Goal: Task Accomplishment & Management: Complete application form

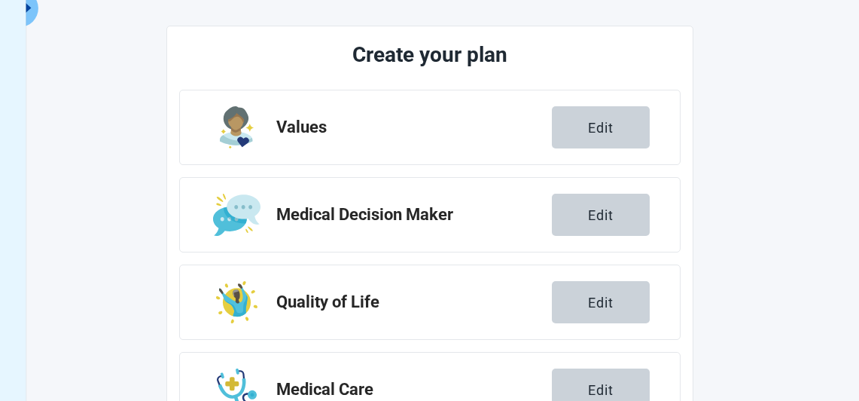
scroll to position [160, 0]
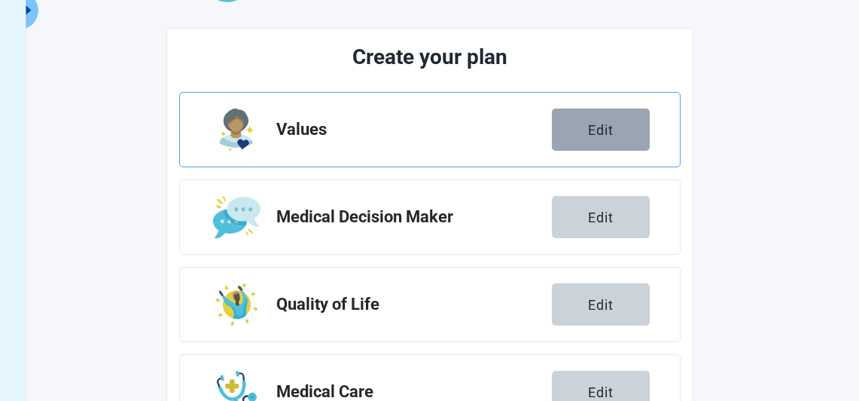
click at [598, 127] on div "Edit" at bounding box center [601, 129] width 26 height 15
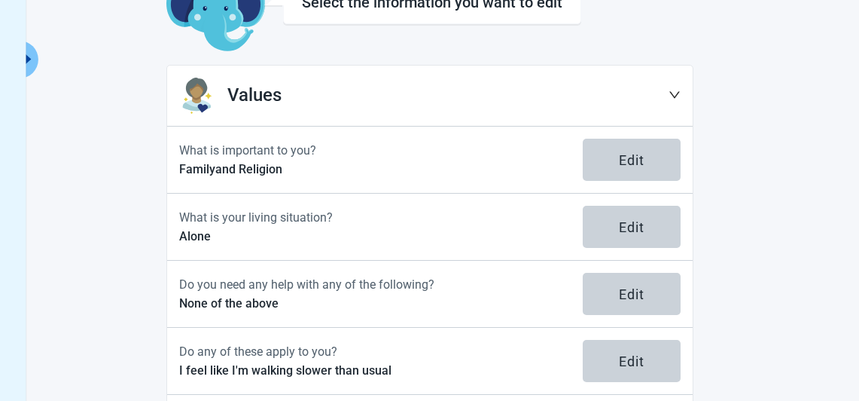
scroll to position [112, 0]
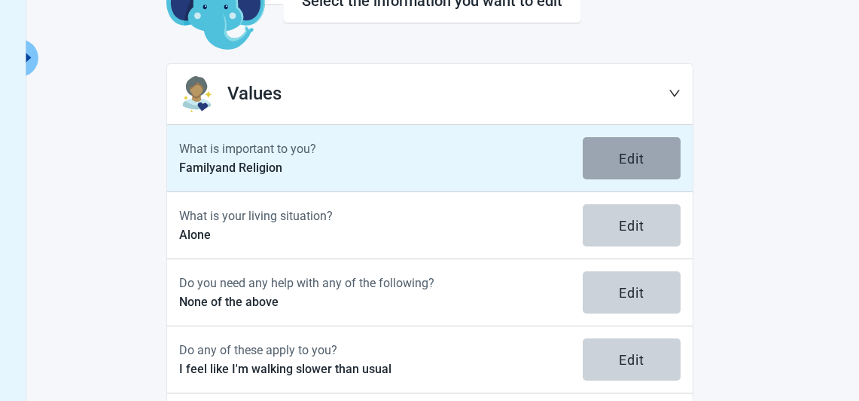
click at [629, 154] on div "Edit" at bounding box center [632, 158] width 26 height 15
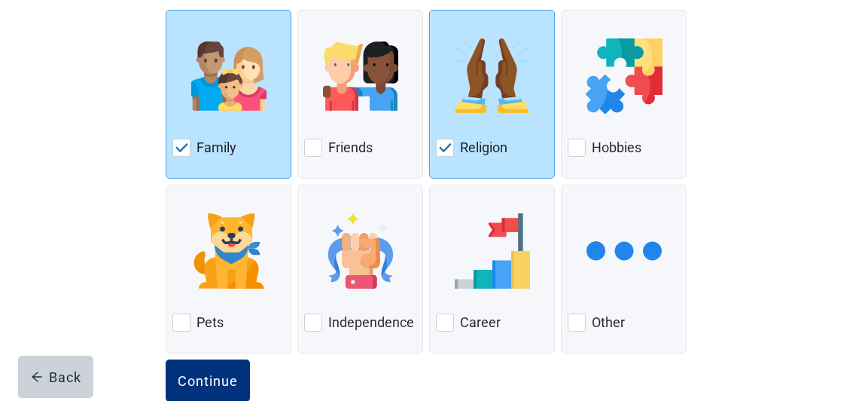
scroll to position [206, 0]
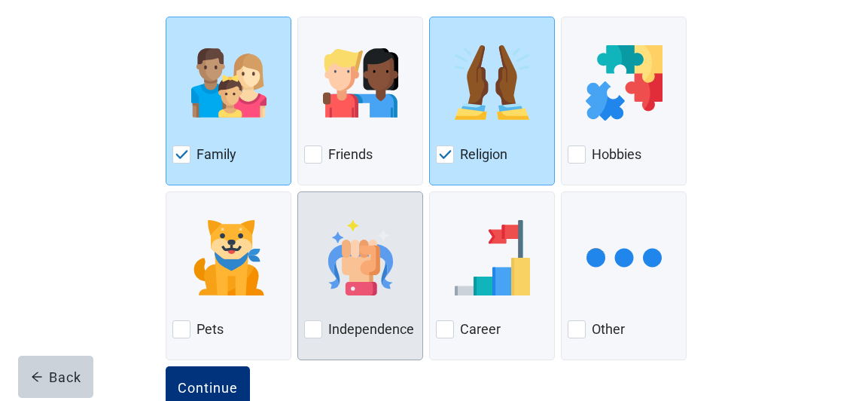
click at [314, 326] on div at bounding box center [313, 329] width 18 height 18
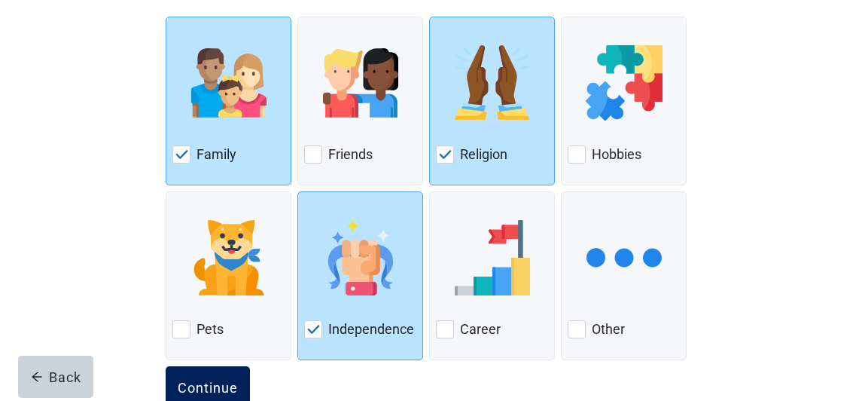
click at [212, 383] on div "Continue" at bounding box center [208, 387] width 60 height 15
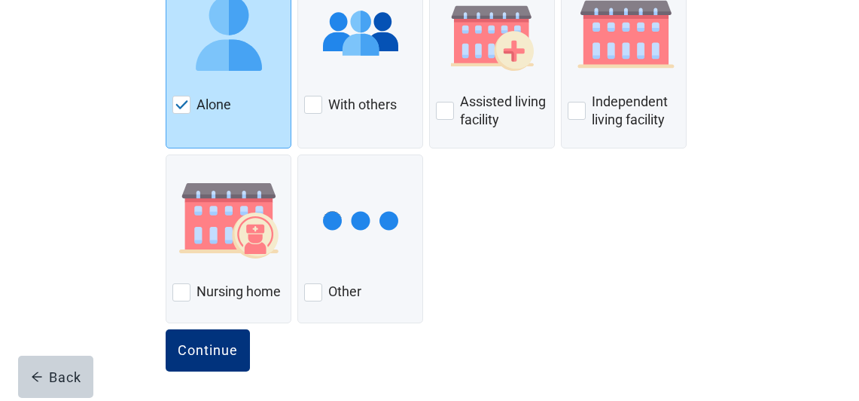
scroll to position [257, 0]
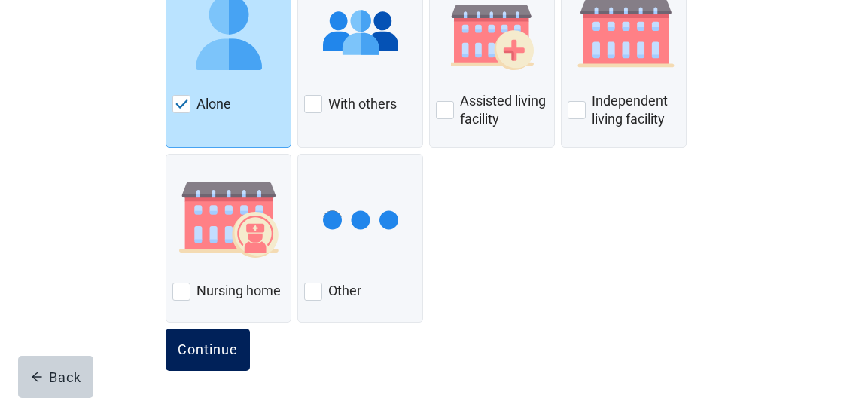
click at [203, 343] on div "Continue" at bounding box center [208, 349] width 60 height 15
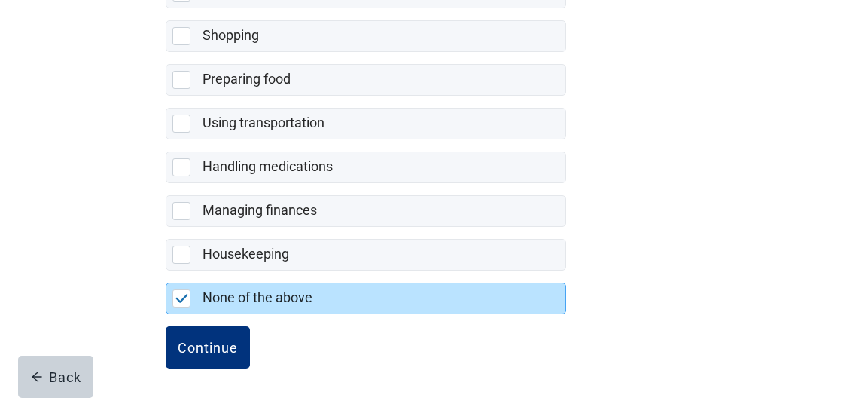
scroll to position [432, 0]
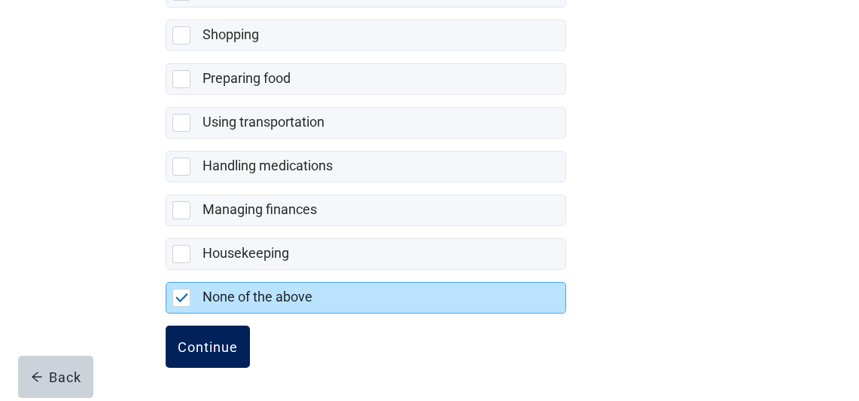
click at [215, 340] on div "Continue" at bounding box center [208, 346] width 60 height 15
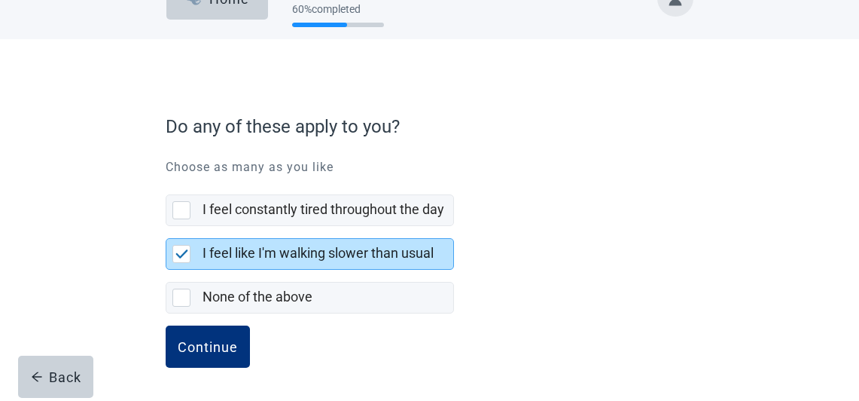
scroll to position [39, 0]
click at [221, 340] on div "Continue" at bounding box center [208, 346] width 60 height 15
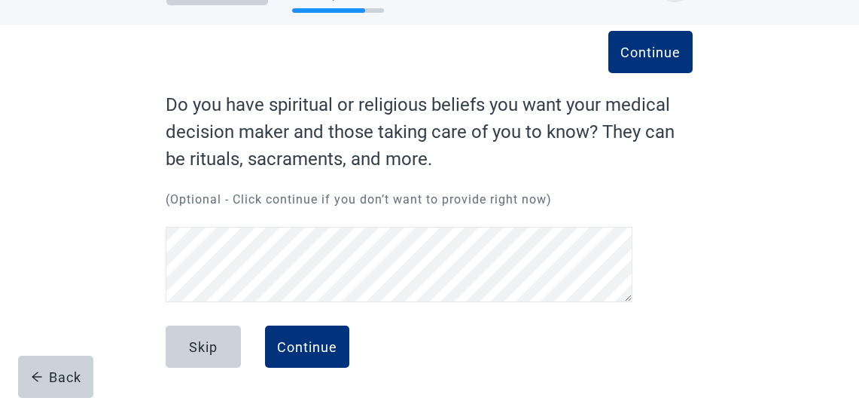
scroll to position [53, 0]
click at [308, 343] on div "Continue" at bounding box center [307, 346] width 60 height 15
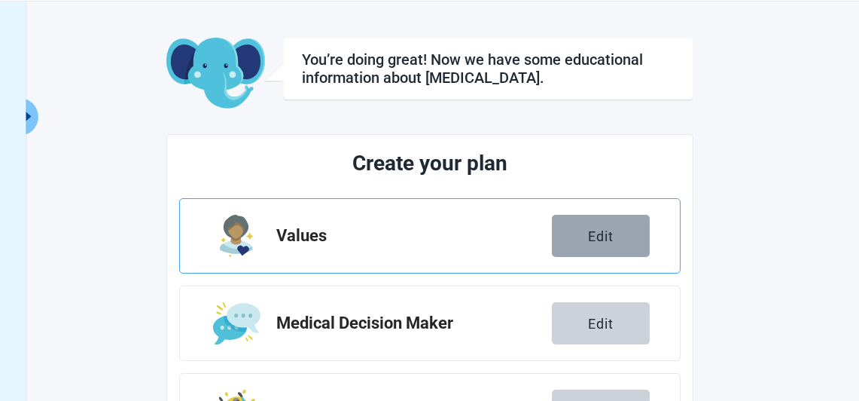
click at [598, 231] on div "Edit" at bounding box center [601, 235] width 26 height 15
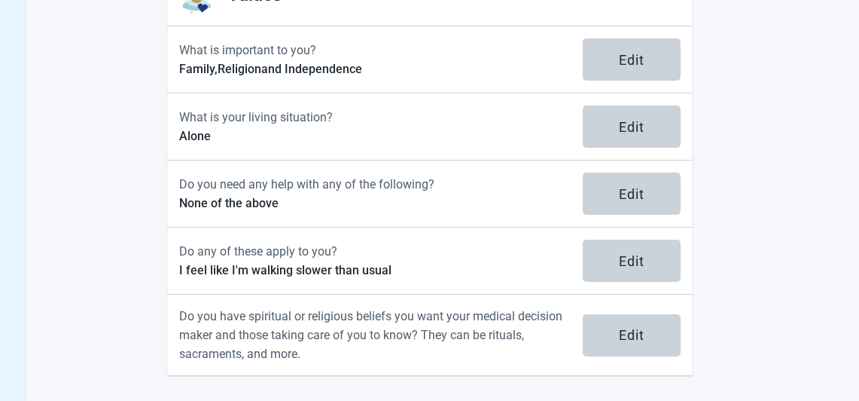
scroll to position [211, 0]
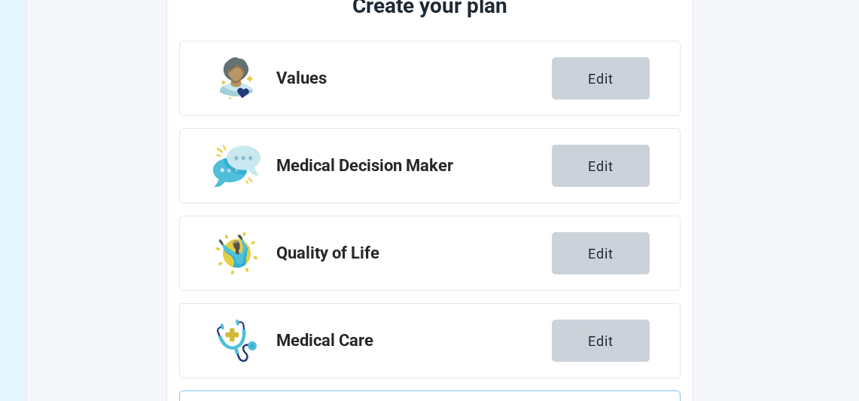
scroll to position [53, 0]
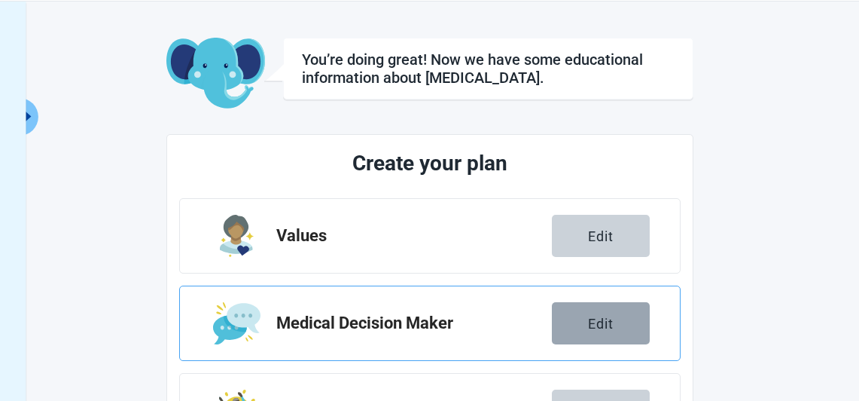
click at [603, 325] on div "Edit" at bounding box center [601, 323] width 26 height 15
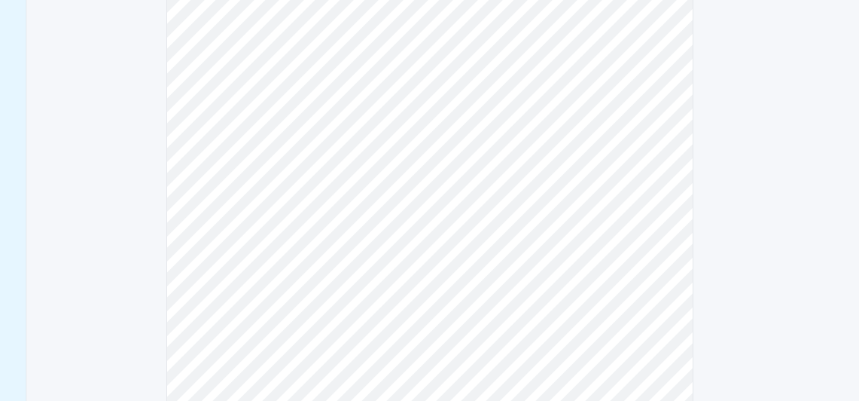
scroll to position [203, 0]
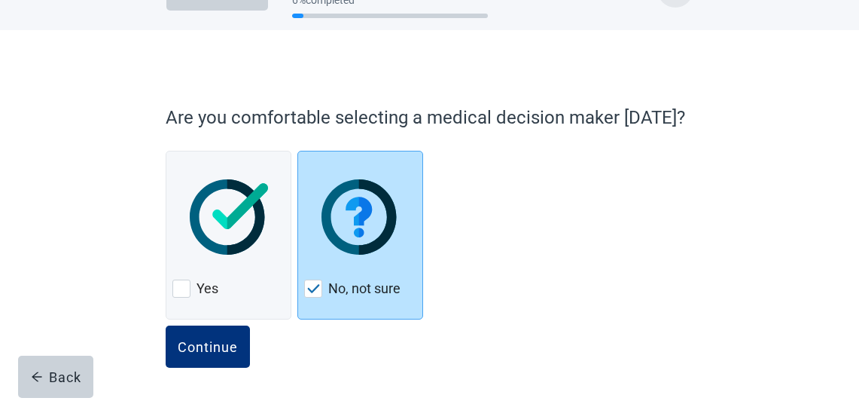
scroll to position [48, 0]
click at [218, 341] on div "Continue" at bounding box center [208, 346] width 60 height 15
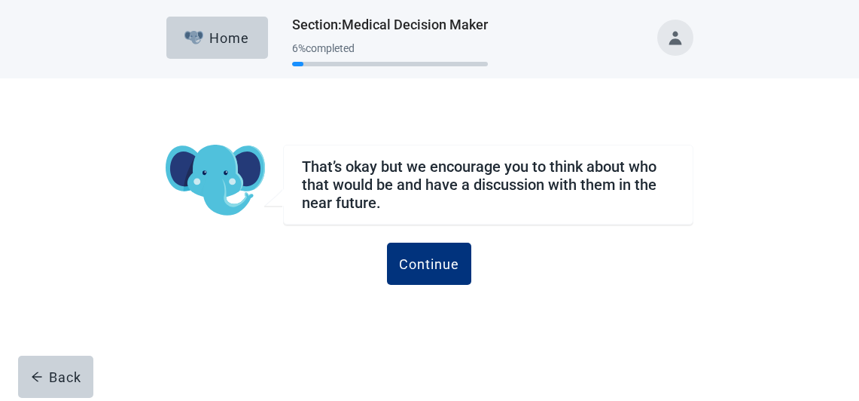
scroll to position [0, 0]
click at [431, 258] on div "Continue" at bounding box center [429, 263] width 60 height 15
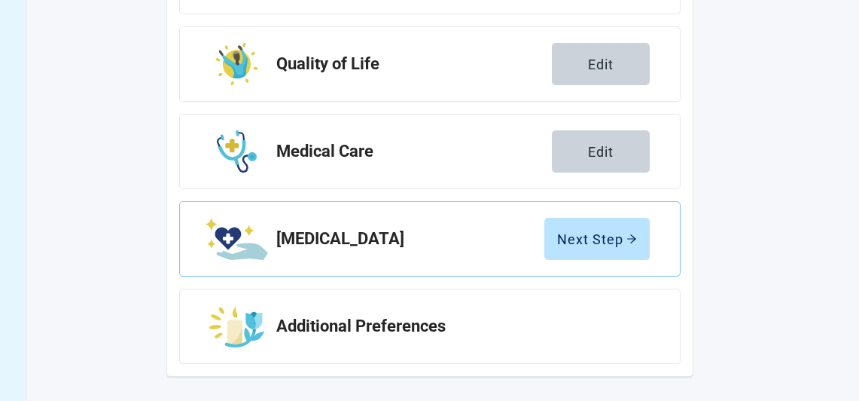
scroll to position [400, 0]
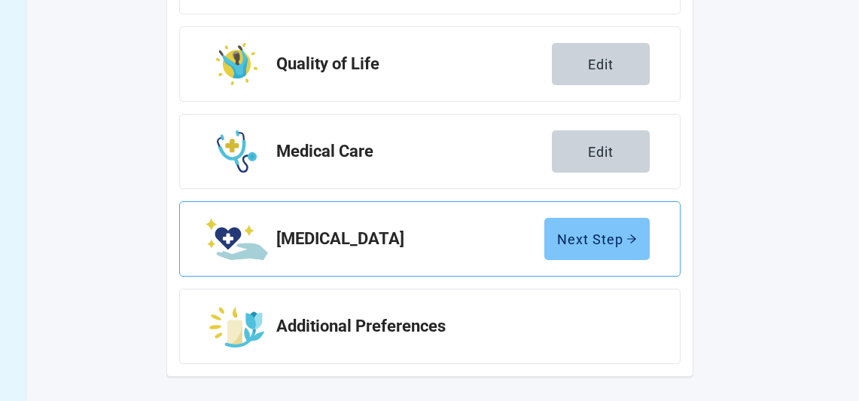
click at [611, 233] on div "Next Step" at bounding box center [597, 238] width 80 height 15
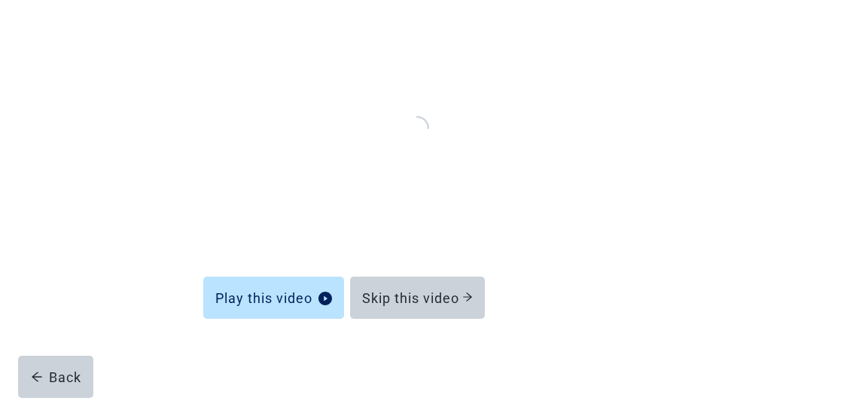
scroll to position [180, 0]
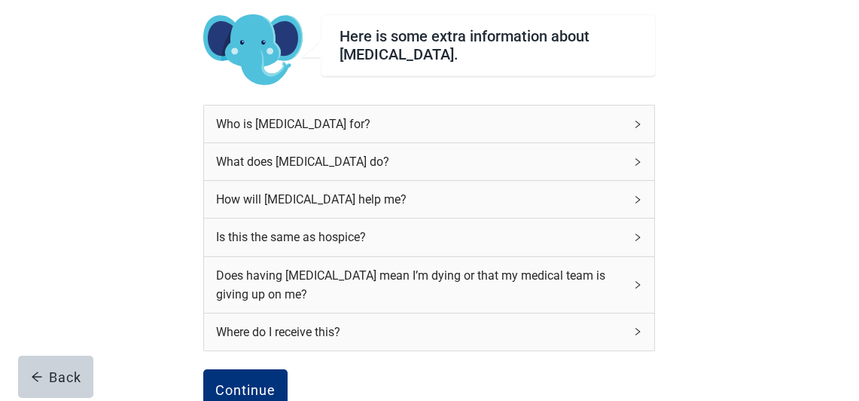
scroll to position [117, 0]
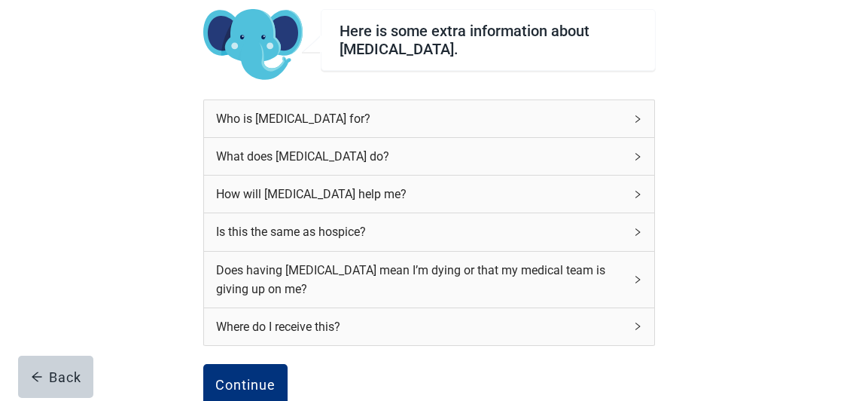
click at [640, 113] on div "Who is [MEDICAL_DATA] for?" at bounding box center [429, 118] width 450 height 37
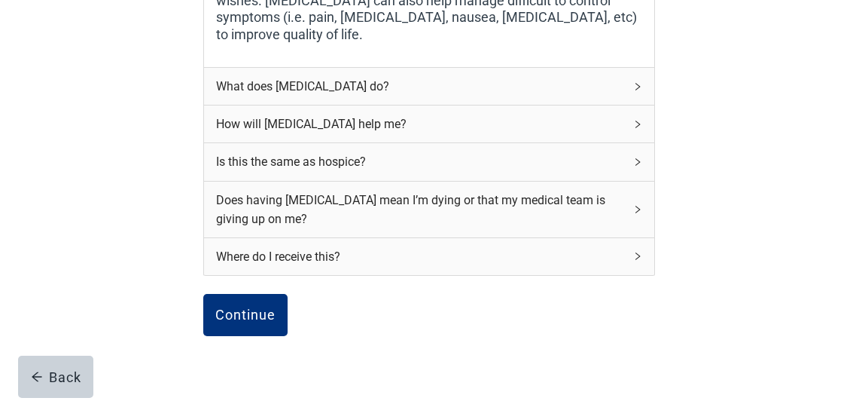
scroll to position [383, 0]
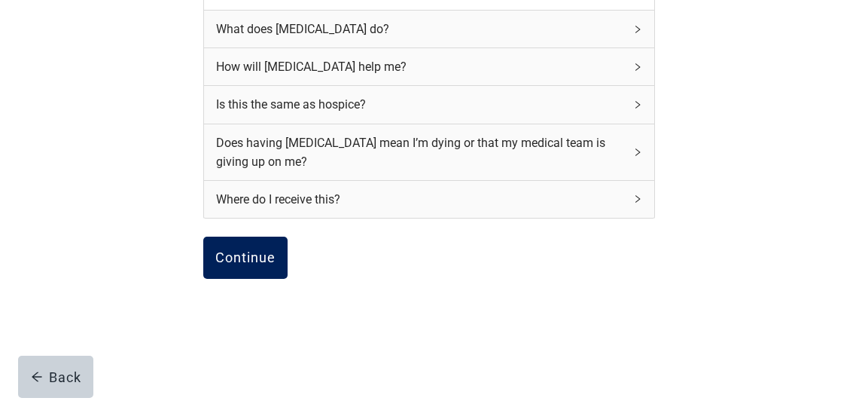
click at [245, 250] on div "Continue" at bounding box center [245, 257] width 60 height 15
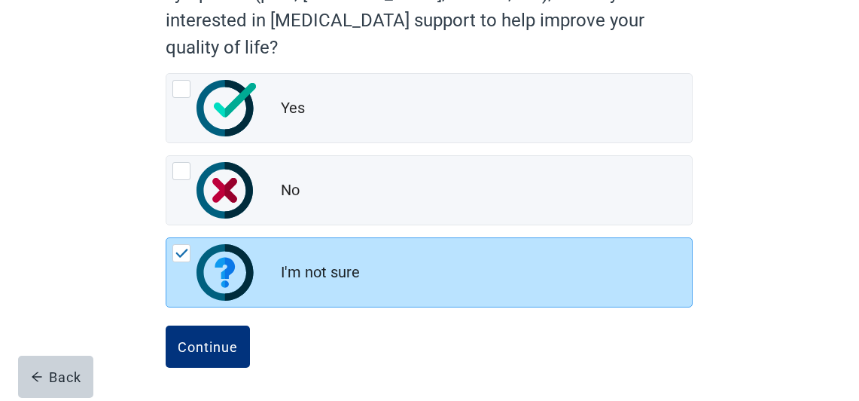
scroll to position [200, 0]
click at [215, 335] on button "Continue" at bounding box center [208, 346] width 84 height 42
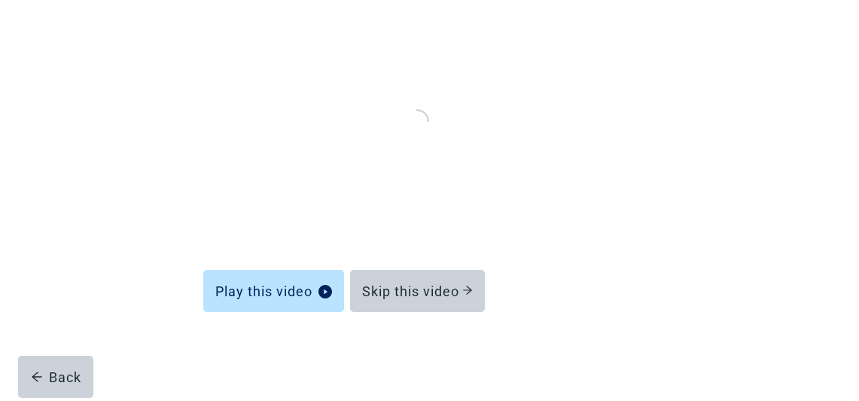
scroll to position [180, 0]
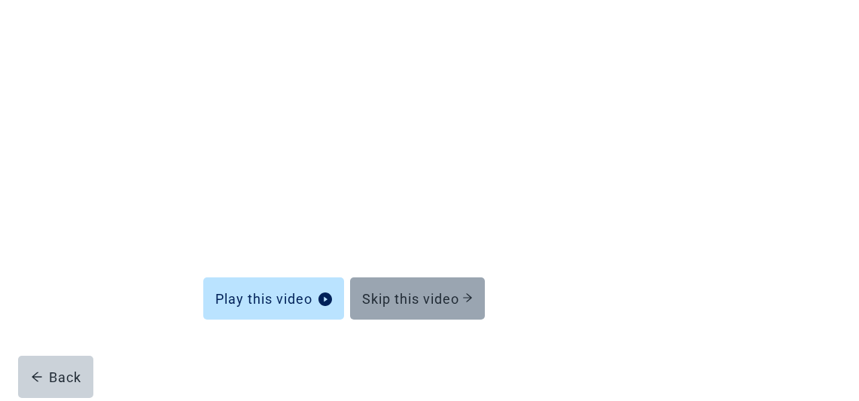
click at [444, 291] on div "Skip this video" at bounding box center [417, 298] width 111 height 15
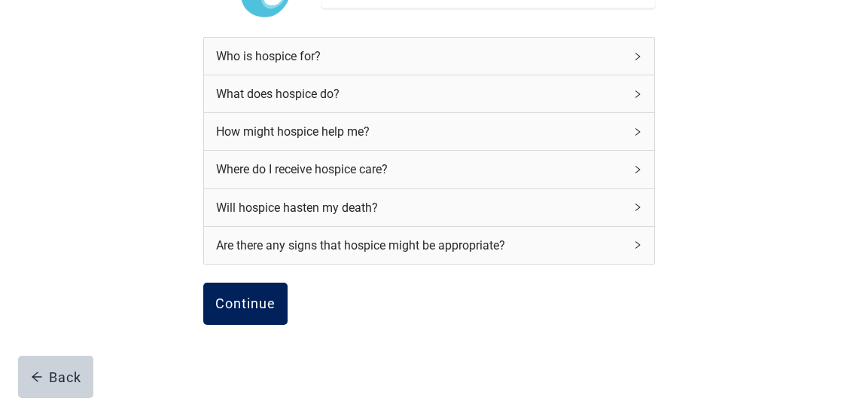
click at [267, 297] on div "Continue" at bounding box center [245, 303] width 60 height 15
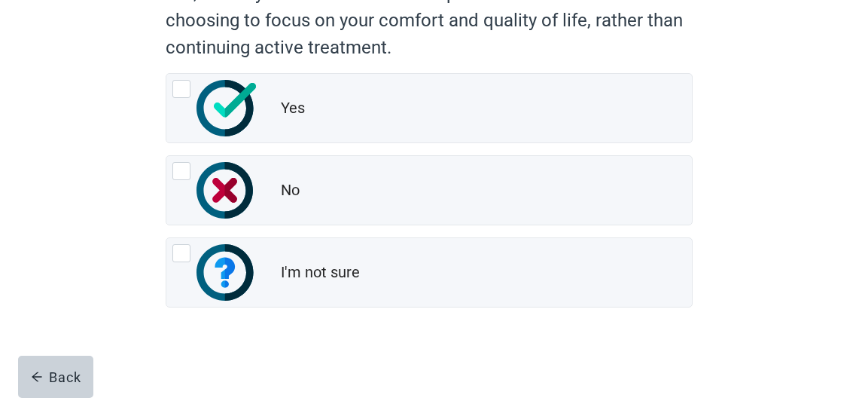
scroll to position [227, 0]
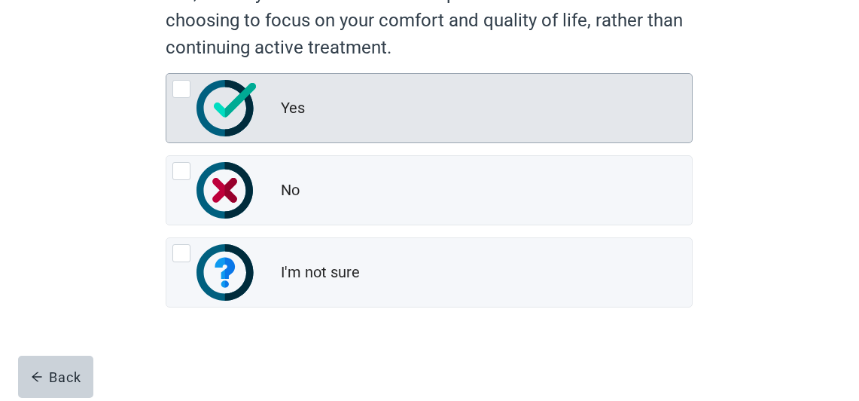
click at [493, 106] on div "Yes" at bounding box center [486, 108] width 411 height 30
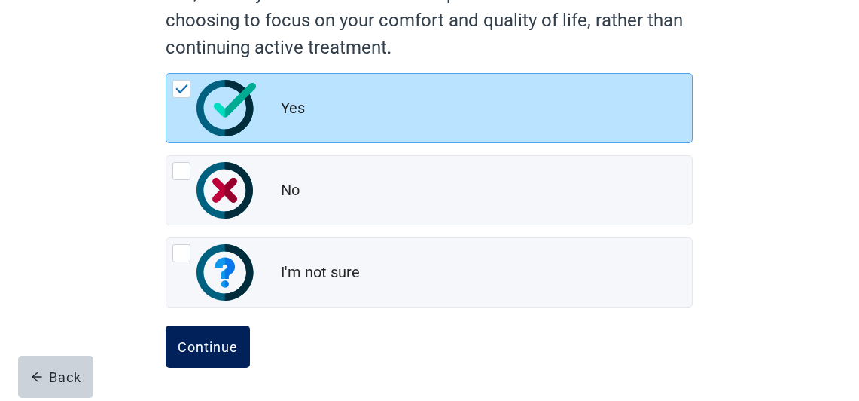
click at [208, 336] on button "Continue" at bounding box center [208, 346] width 84 height 42
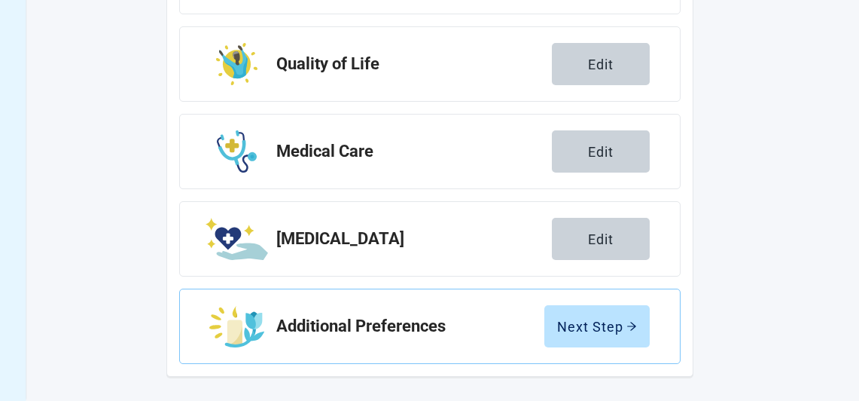
scroll to position [400, 0]
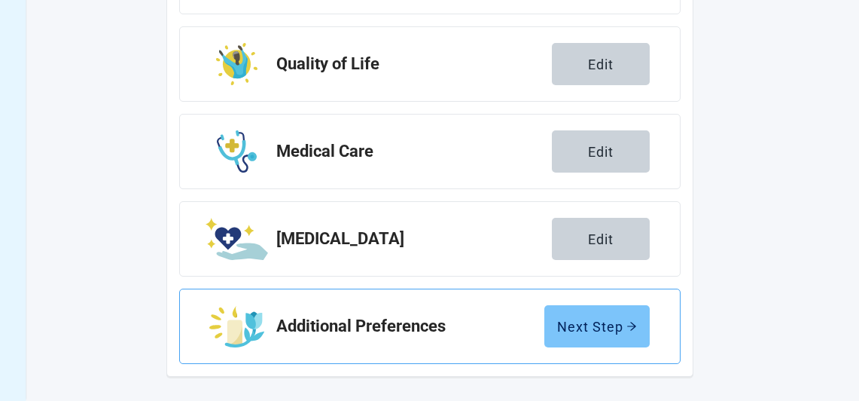
click at [633, 323] on icon "arrow-right" at bounding box center [632, 326] width 11 height 11
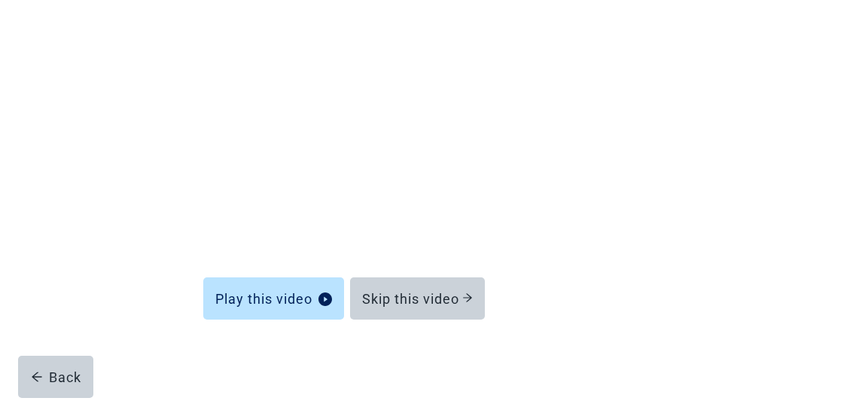
scroll to position [180, 0]
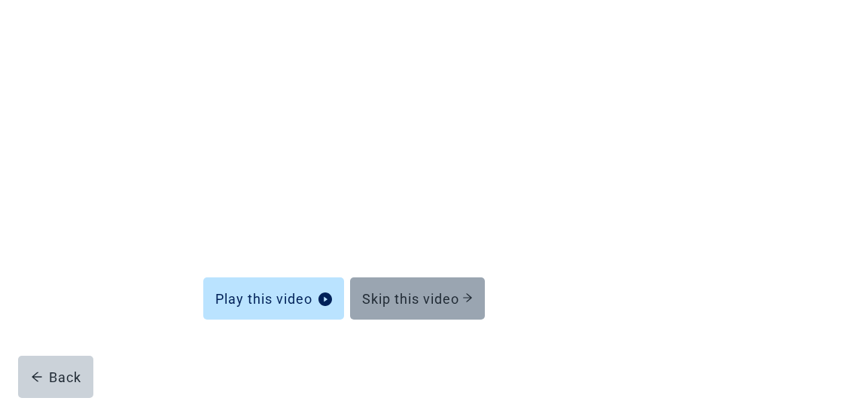
click at [472, 292] on icon "arrow-right" at bounding box center [467, 297] width 11 height 11
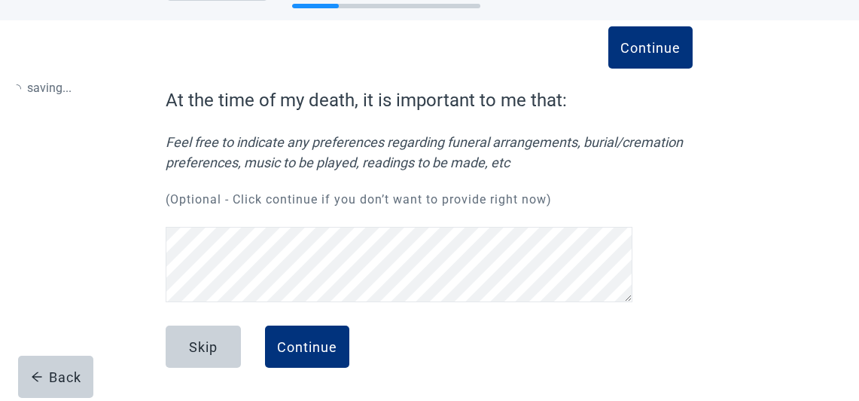
click at [452, 292] on div "Continue At the time of my death, it is important to me that: Feel free to indi…" at bounding box center [429, 197] width 527 height 221
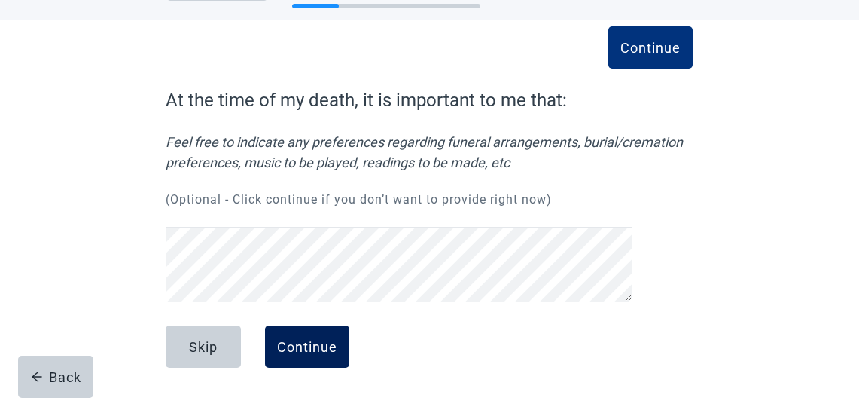
click at [312, 340] on div "Continue" at bounding box center [307, 346] width 60 height 15
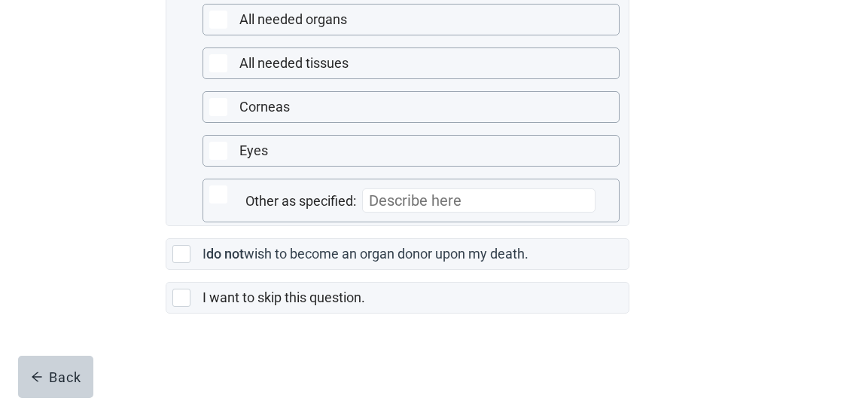
scroll to position [528, 0]
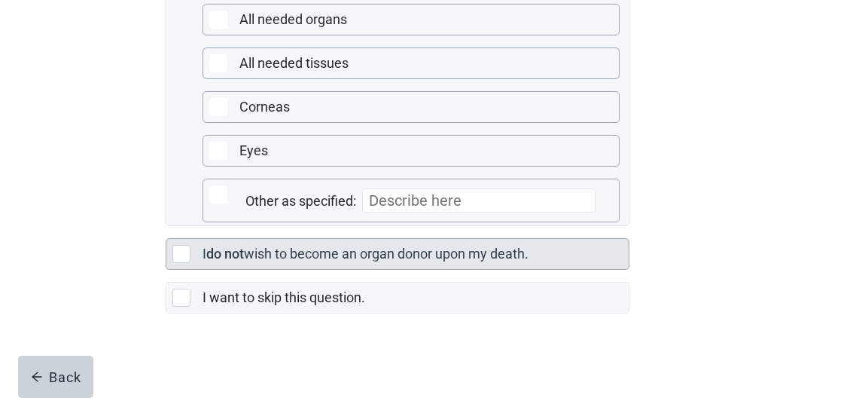
click at [180, 246] on div at bounding box center [181, 254] width 18 height 18
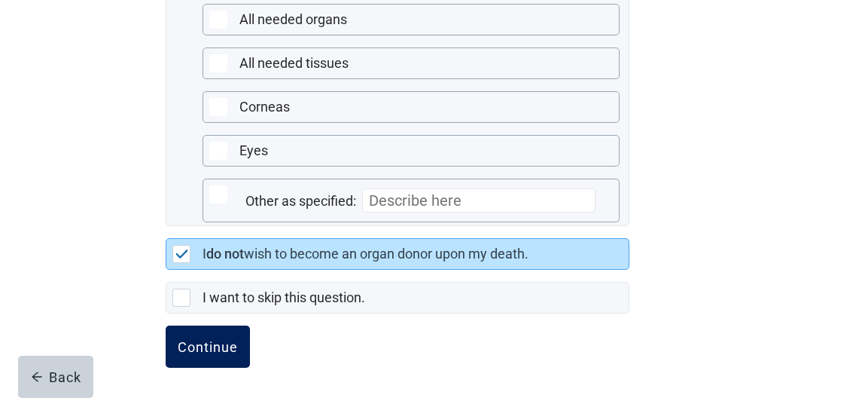
click at [206, 352] on div "Continue" at bounding box center [208, 346] width 60 height 15
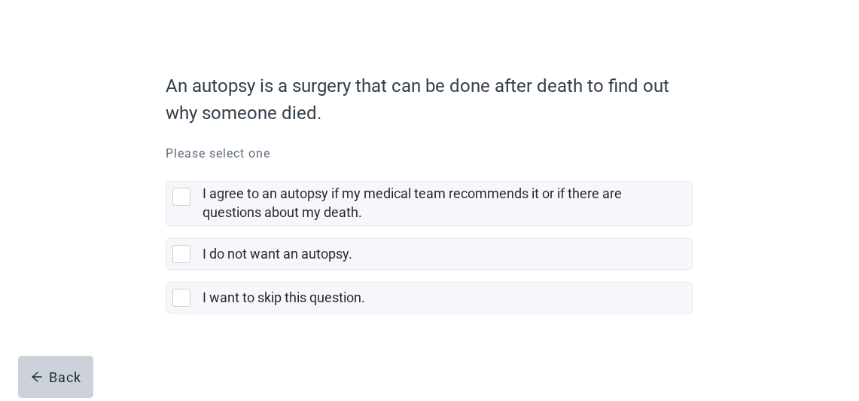
scroll to position [80, 0]
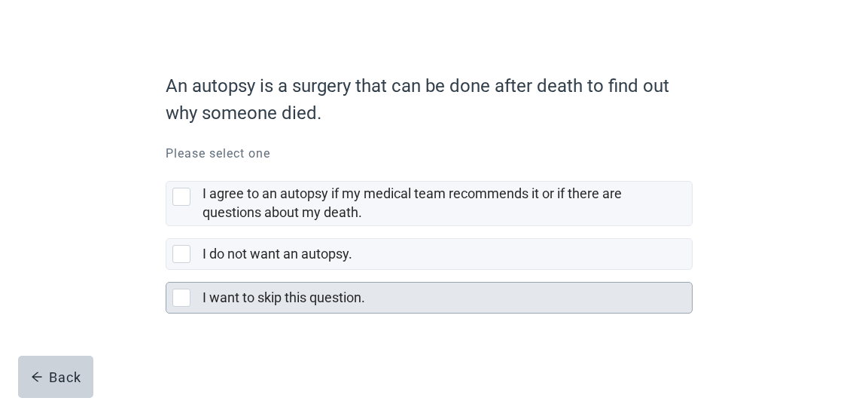
click at [181, 291] on div at bounding box center [181, 297] width 18 height 18
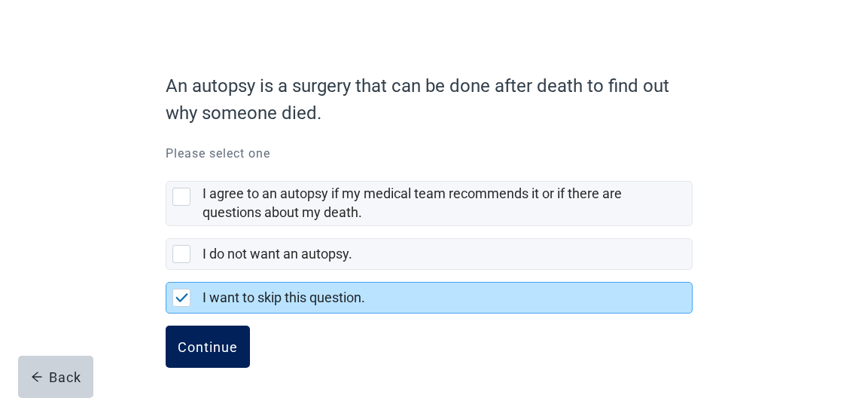
click at [207, 339] on div "Continue" at bounding box center [208, 346] width 60 height 15
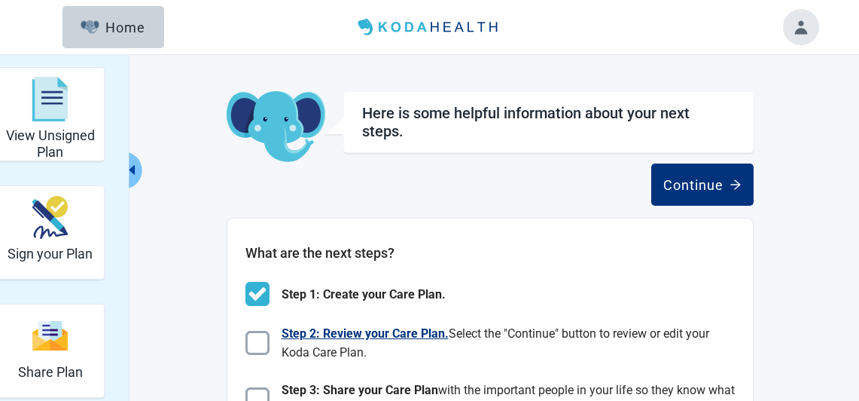
click at [258, 343] on img at bounding box center [257, 343] width 24 height 24
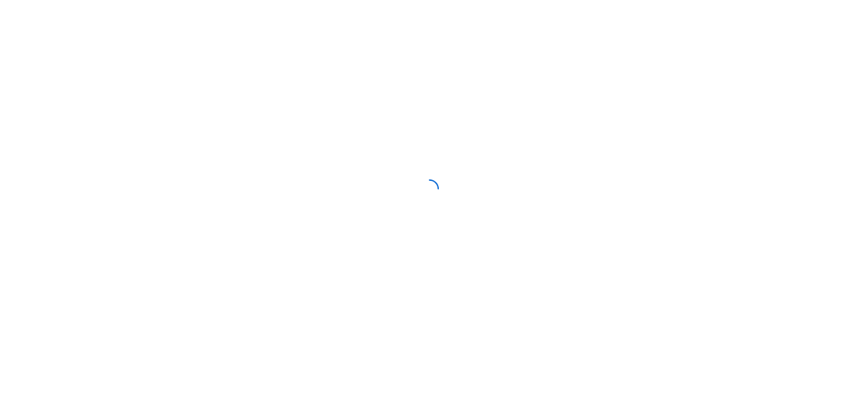
click at [258, 343] on div at bounding box center [429, 188] width 859 height 377
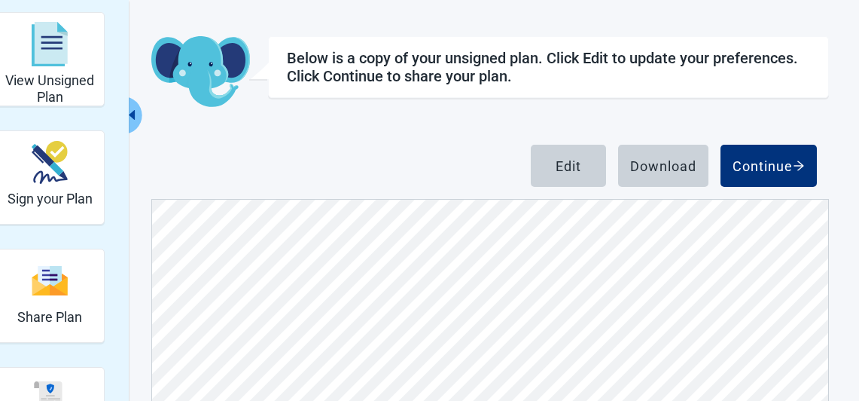
scroll to position [1634, 0]
click at [794, 161] on icon "arrow-right" at bounding box center [799, 166] width 12 height 12
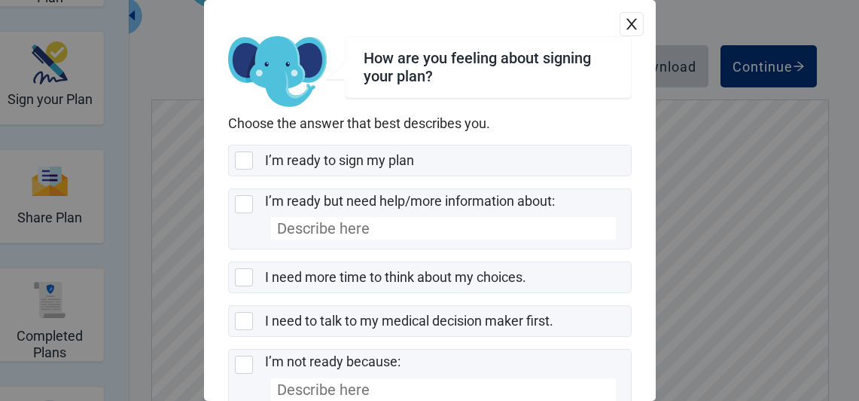
scroll to position [155, 0]
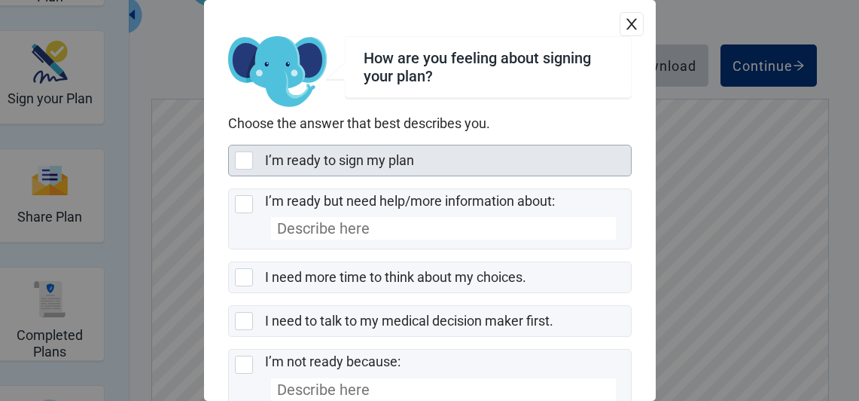
click at [245, 154] on div at bounding box center [244, 160] width 18 height 18
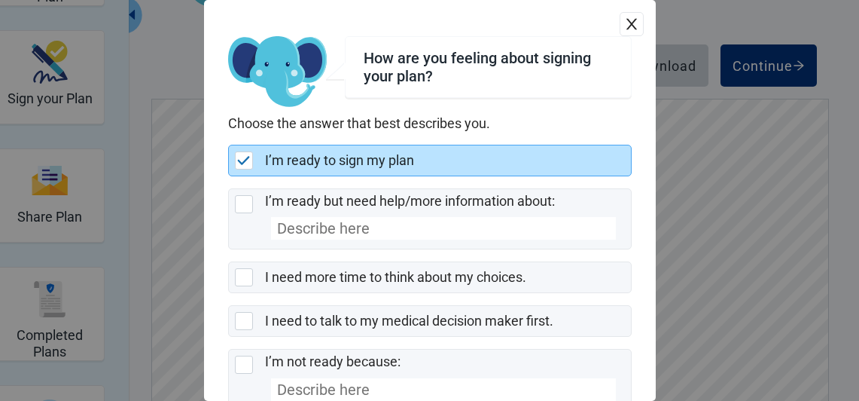
click at [836, 29] on div "How are you feeling about signing your plan? Choose the answer that best descri…" at bounding box center [429, 200] width 859 height 401
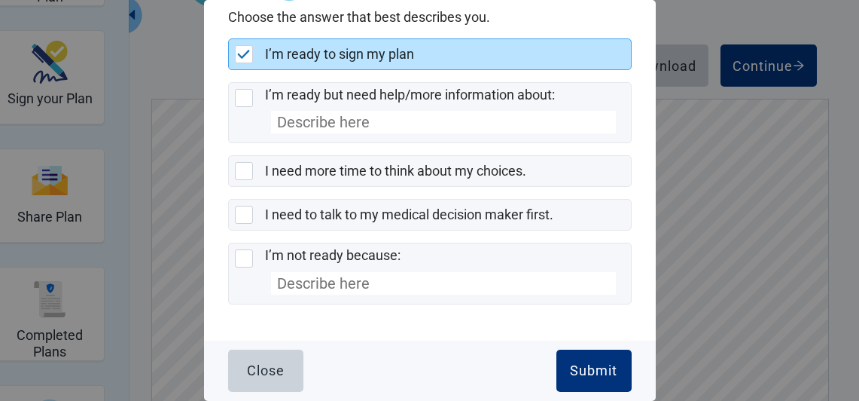
scroll to position [105, 0]
click at [604, 370] on div "Submit" at bounding box center [593, 371] width 47 height 15
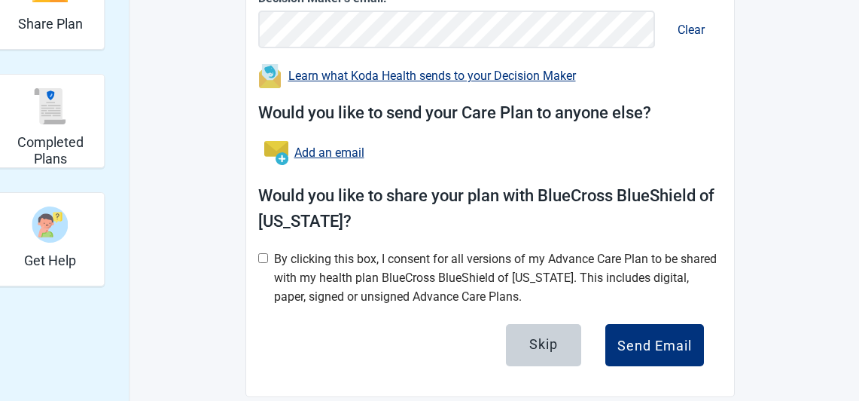
scroll to position [357, 0]
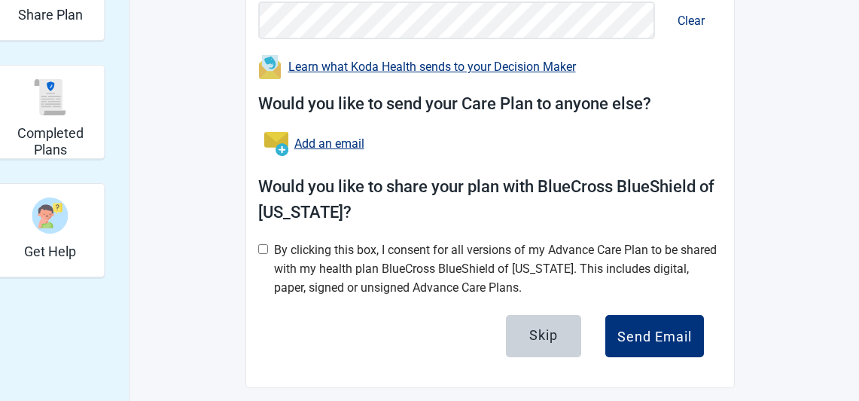
click at [262, 252] on input "checkbox" at bounding box center [263, 249] width 10 height 10
checkbox input "true"
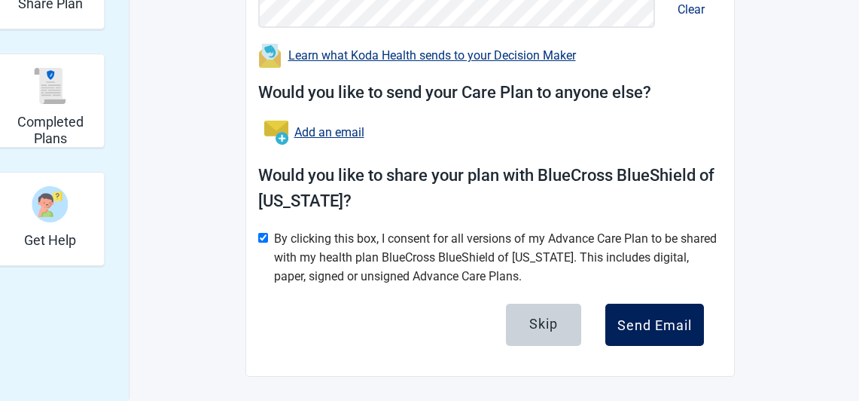
scroll to position [370, 0]
click at [668, 319] on div "Send Email" at bounding box center [654, 324] width 75 height 15
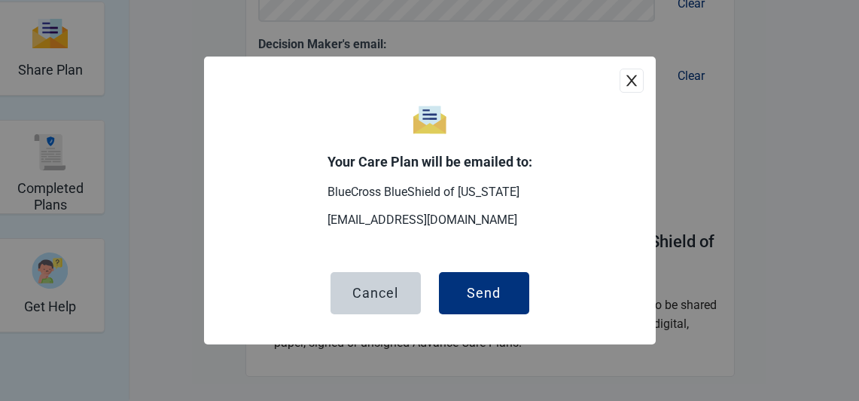
scroll to position [304, 0]
click at [491, 285] on div "Send" at bounding box center [484, 292] width 34 height 15
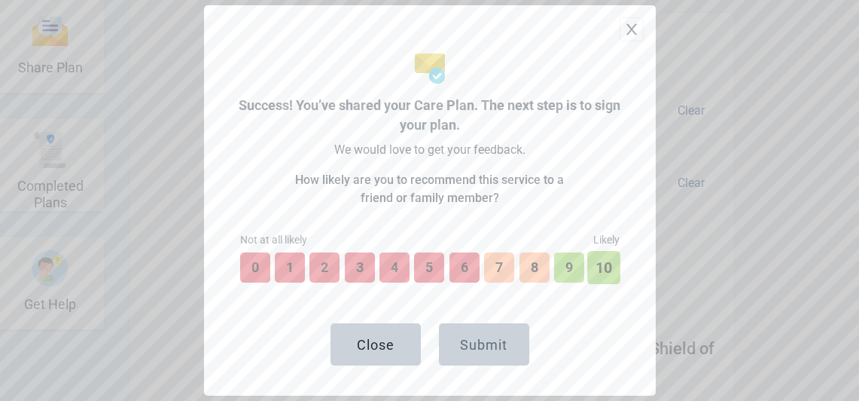
click at [602, 265] on button "10" at bounding box center [603, 267] width 33 height 33
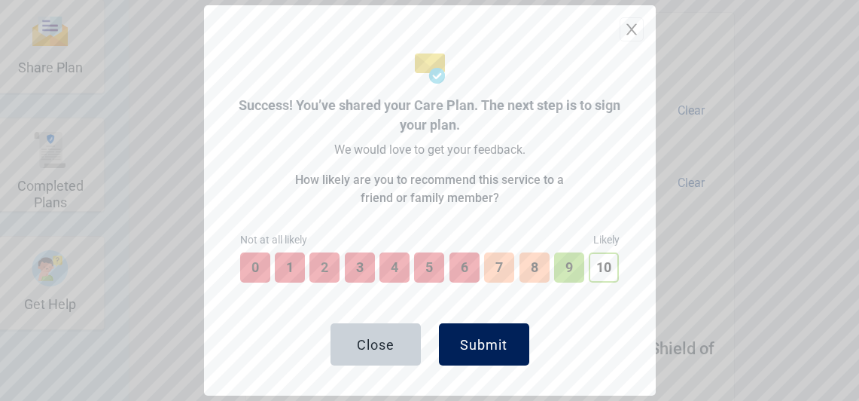
click at [482, 339] on div "Submit" at bounding box center [483, 344] width 47 height 15
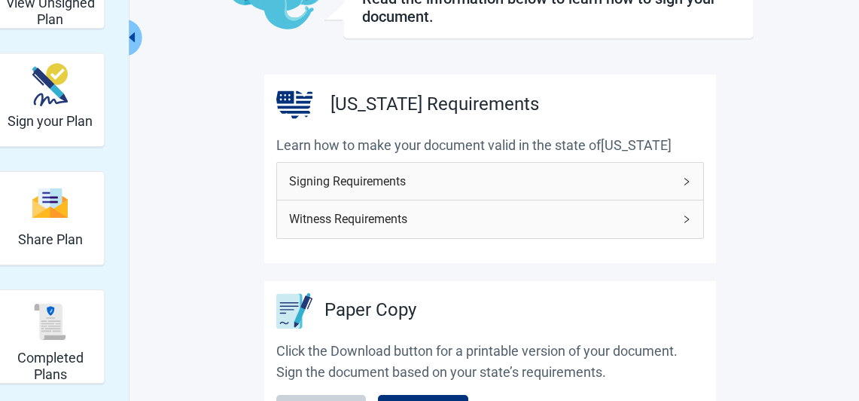
scroll to position [135, 0]
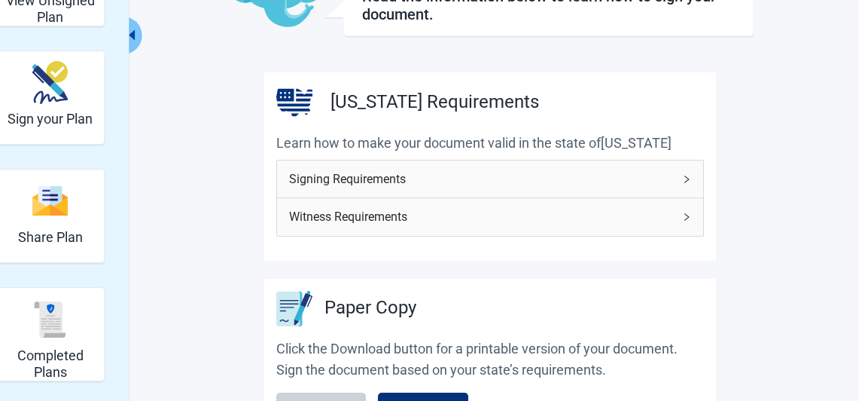
click at [685, 173] on div "Signing Requirements" at bounding box center [490, 178] width 426 height 37
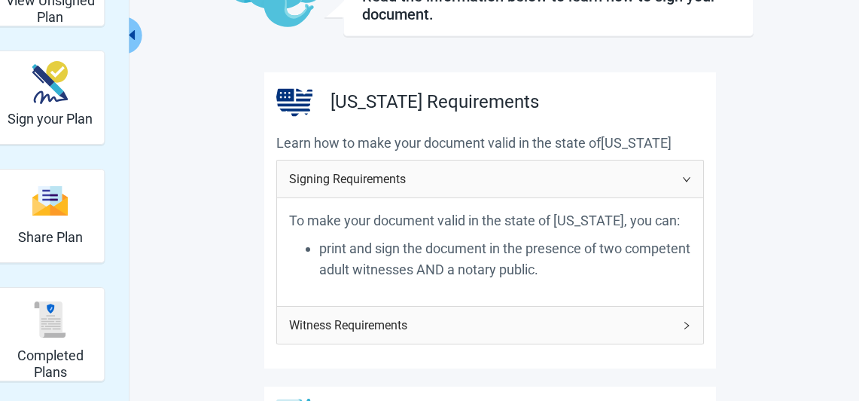
click at [688, 330] on icon "right" at bounding box center [686, 325] width 9 height 9
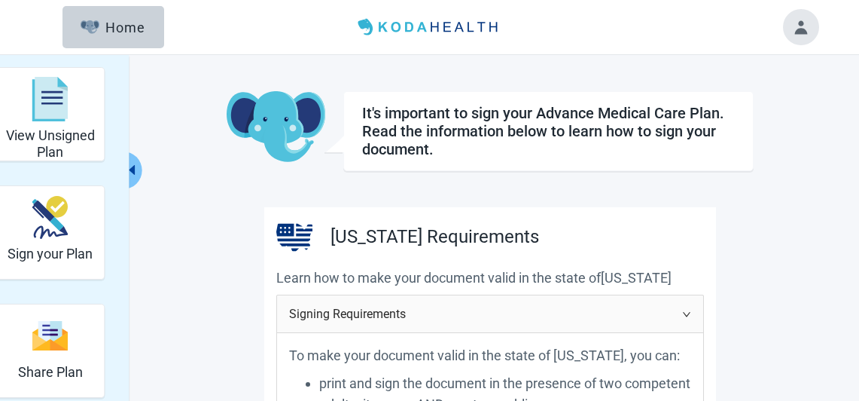
scroll to position [0, 0]
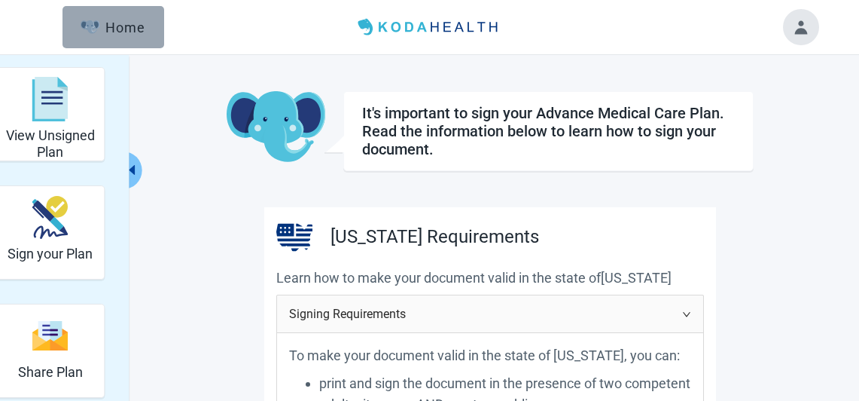
click at [140, 17] on button "Home" at bounding box center [114, 27] width 102 height 42
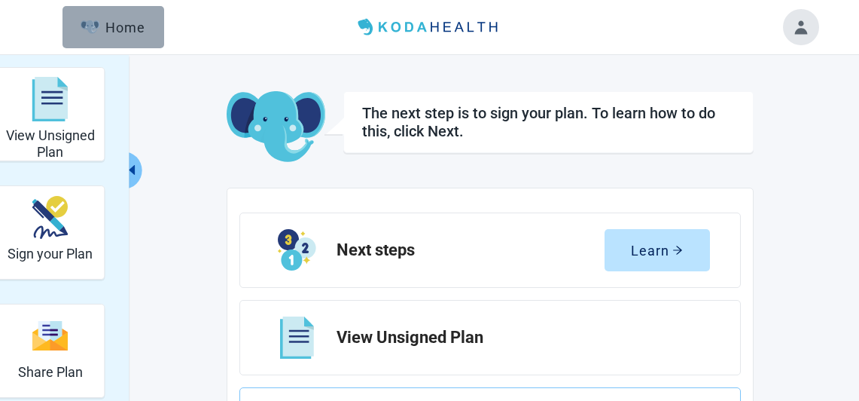
click at [130, 23] on div "Home" at bounding box center [113, 27] width 65 height 15
click at [132, 20] on div "Home" at bounding box center [113, 27] width 65 height 15
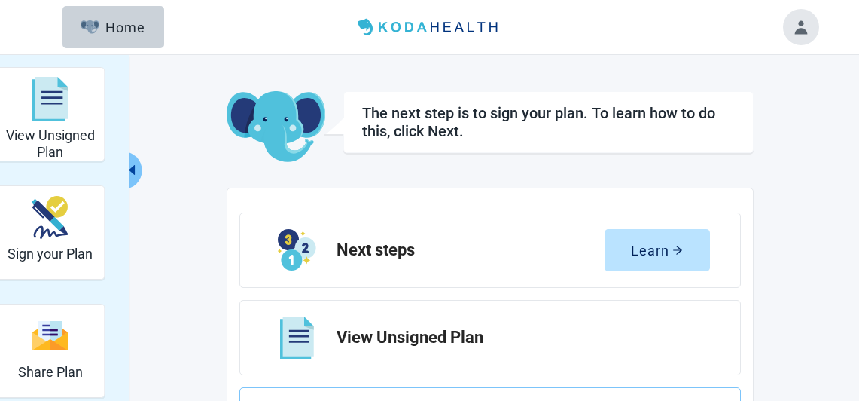
click at [800, 22] on button "Toggle account menu" at bounding box center [801, 27] width 36 height 36
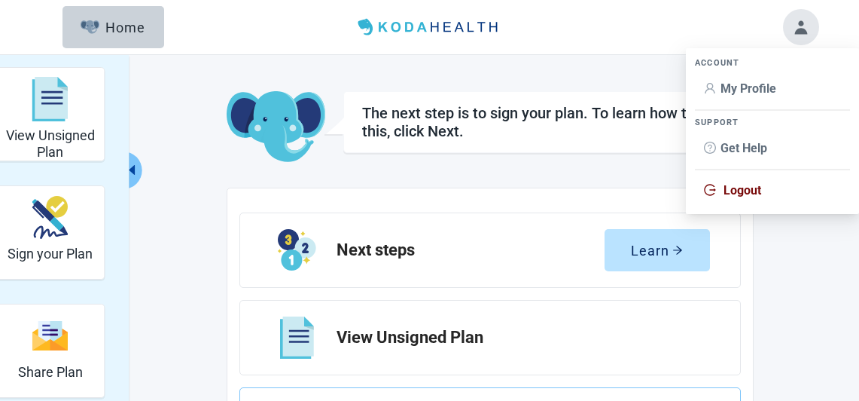
click at [747, 186] on span "Logout" at bounding box center [743, 190] width 38 height 14
